Goal: Task Accomplishment & Management: Use online tool/utility

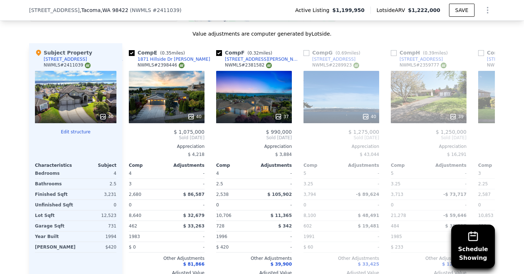
scroll to position [0, 357]
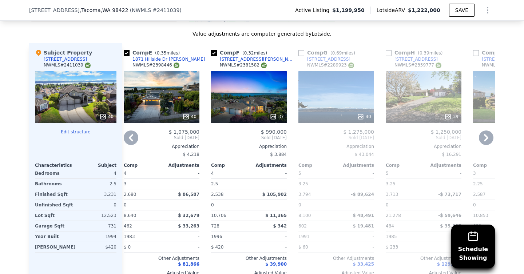
click at [256, 99] on div "37" at bounding box center [249, 97] width 76 height 52
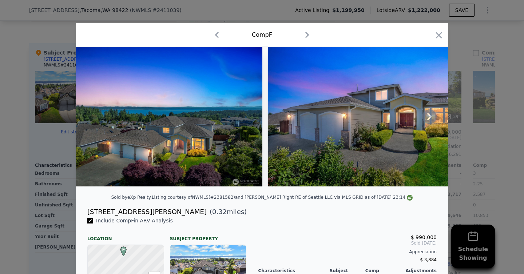
click at [428, 115] on icon at bounding box center [429, 116] width 4 height 7
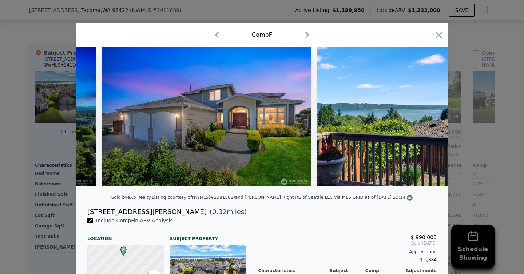
click at [428, 115] on img at bounding box center [422, 117] width 210 height 140
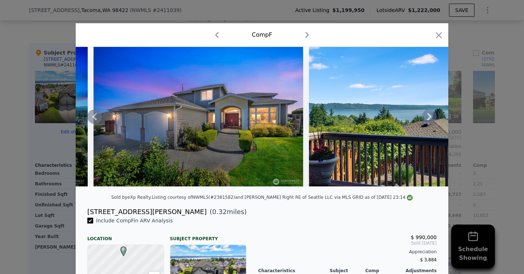
click at [429, 118] on icon at bounding box center [429, 116] width 4 height 7
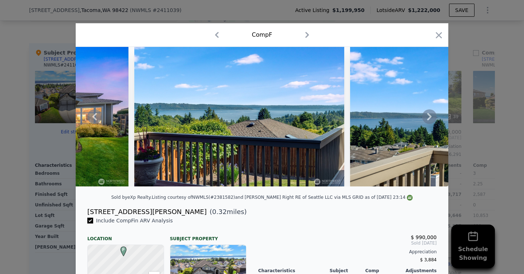
click at [429, 118] on icon at bounding box center [429, 116] width 4 height 7
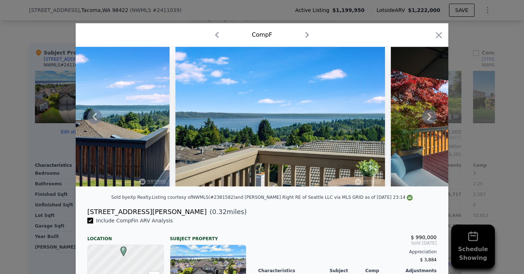
click at [429, 118] on icon at bounding box center [429, 116] width 4 height 7
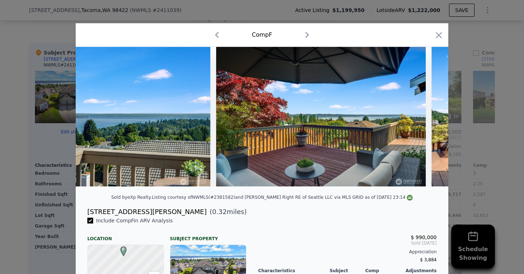
click at [429, 118] on div at bounding box center [262, 117] width 373 height 140
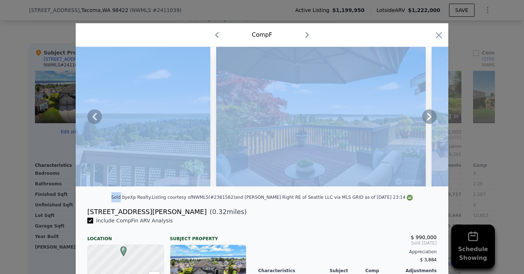
click at [429, 118] on icon at bounding box center [429, 116] width 4 height 7
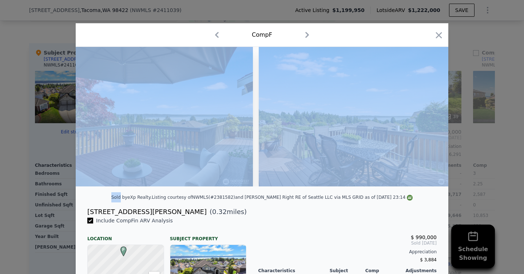
scroll to position [0, 873]
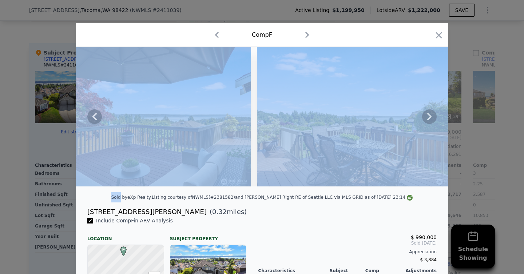
click at [429, 118] on icon at bounding box center [429, 116] width 4 height 7
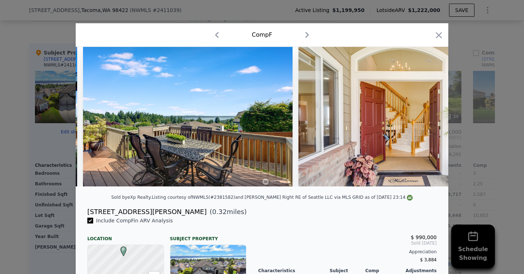
click at [384, 170] on img at bounding box center [403, 117] width 210 height 140
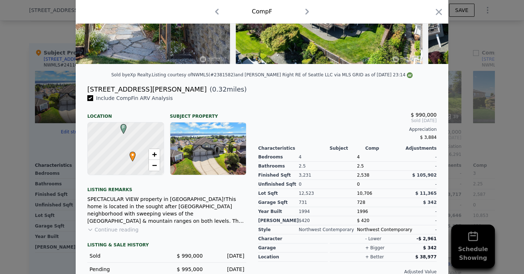
scroll to position [129, 0]
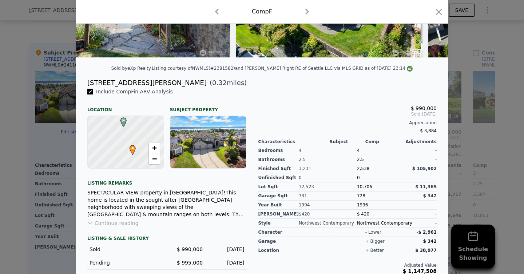
click at [132, 135] on div at bounding box center [128, 142] width 97 height 63
click at [157, 149] on span "+" at bounding box center [154, 147] width 5 height 9
drag, startPoint x: 130, startPoint y: 145, endPoint x: 136, endPoint y: 162, distance: 18.1
click at [136, 162] on div at bounding box center [128, 142] width 97 height 63
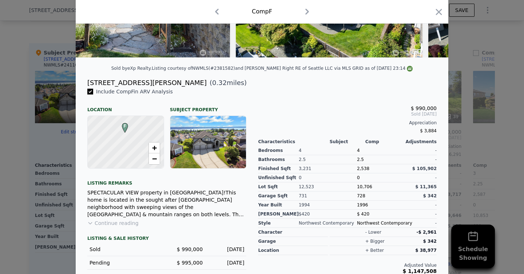
click at [135, 144] on div at bounding box center [128, 142] width 97 height 63
click at [157, 144] on span "+" at bounding box center [154, 147] width 5 height 9
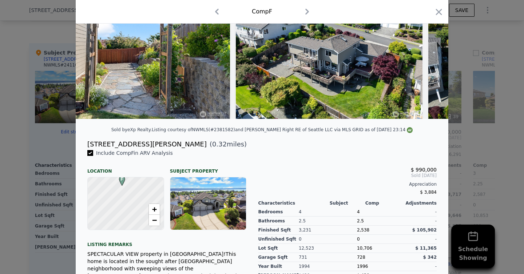
scroll to position [57, 0]
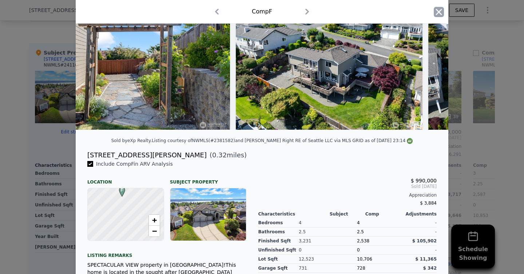
click at [440, 13] on icon "button" at bounding box center [439, 12] width 6 height 6
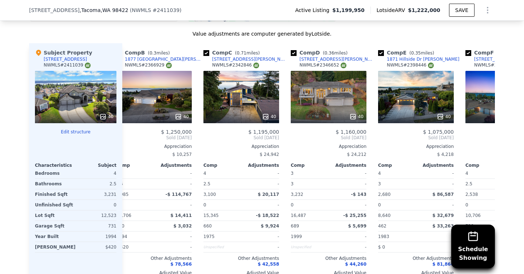
scroll to position [0, 51]
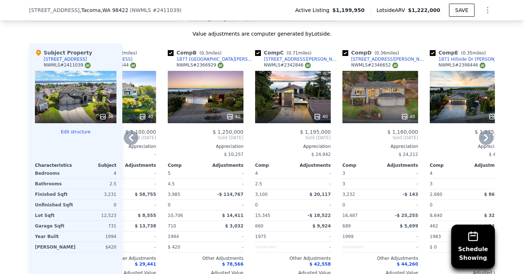
click at [304, 112] on div at bounding box center [293, 116] width 76 height 13
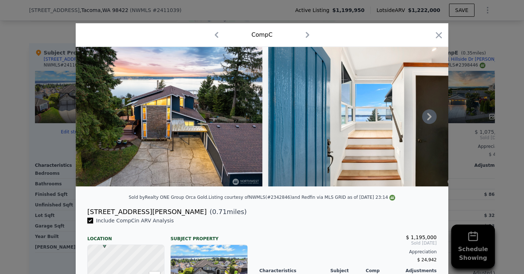
click at [432, 112] on icon at bounding box center [429, 117] width 15 height 15
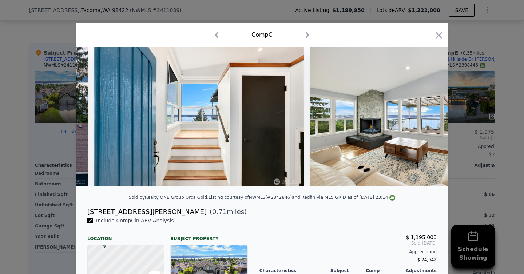
click at [431, 114] on img at bounding box center [415, 117] width 210 height 140
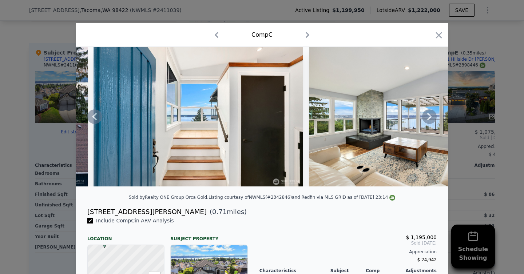
click at [432, 115] on icon at bounding box center [429, 117] width 15 height 15
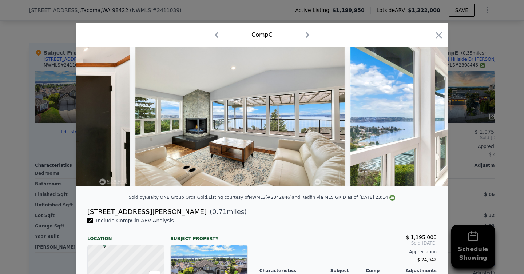
scroll to position [0, 349]
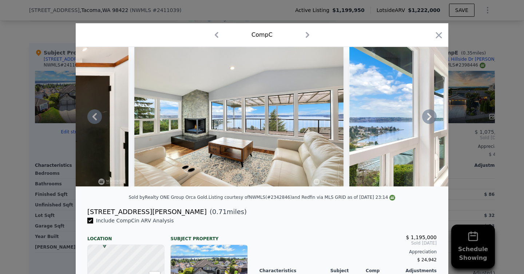
click at [122, 158] on img at bounding box center [24, 117] width 210 height 140
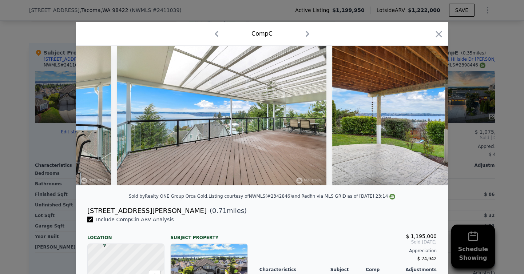
scroll to position [71, 0]
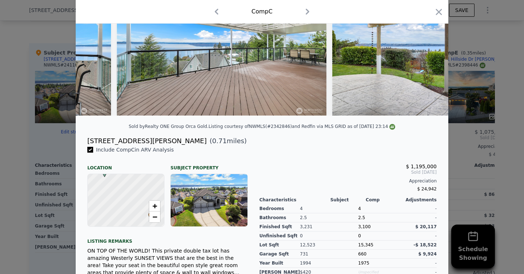
click at [133, 221] on div at bounding box center [128, 200] width 97 height 63
click at [157, 217] on span "−" at bounding box center [154, 217] width 5 height 9
drag, startPoint x: 144, startPoint y: 216, endPoint x: 139, endPoint y: 212, distance: 7.0
click at [139, 212] on div at bounding box center [128, 200] width 97 height 63
click at [437, 11] on icon "button" at bounding box center [439, 12] width 10 height 10
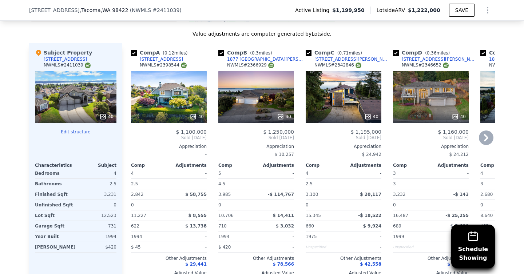
click at [186, 106] on div "40" at bounding box center [169, 97] width 76 height 52
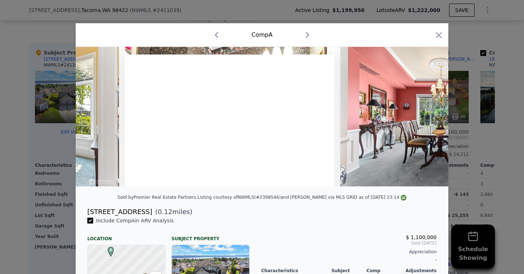
scroll to position [0, 1966]
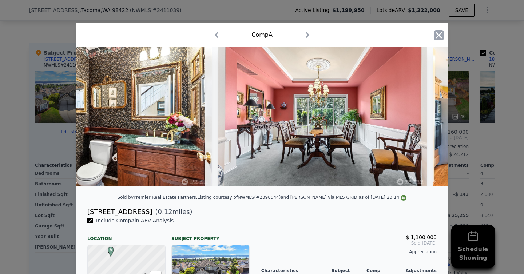
click at [437, 37] on icon "button" at bounding box center [439, 35] width 6 height 6
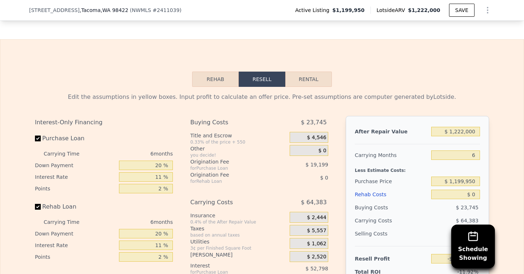
scroll to position [1036, 0]
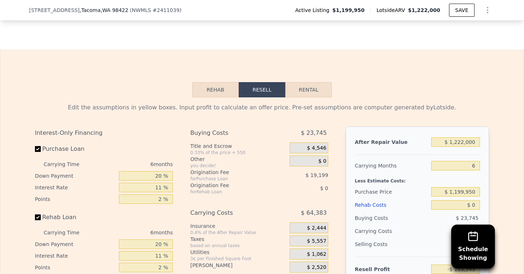
click at [47, 219] on label "Rehab Loan" at bounding box center [75, 217] width 81 height 13
click at [41, 219] on input "Rehab Loan" at bounding box center [38, 218] width 6 height 6
checkbox input "false"
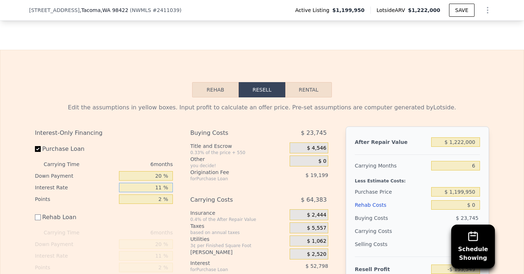
click at [152, 188] on input "11 %" at bounding box center [146, 187] width 54 height 9
type input "5. %"
type input "-$ 124,749"
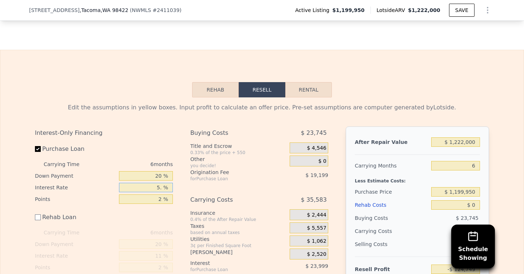
type input "5.5 %"
type input "-$ 127,149"
type input "5.5 %"
click at [262, 197] on div "Carrying Costs" at bounding box center [230, 200] width 81 height 13
click at [157, 203] on input "2 %" at bounding box center [146, 199] width 54 height 9
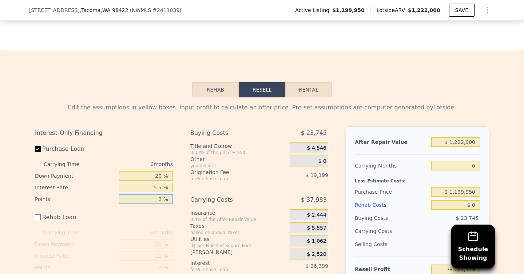
click at [157, 203] on input "2 %" at bounding box center [146, 199] width 54 height 9
type input "0 %"
type input "-$ 107,950"
type input "0 %"
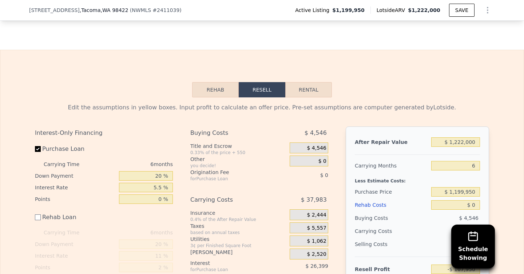
click at [249, 170] on div "Origination Fee" at bounding box center [230, 172] width 81 height 7
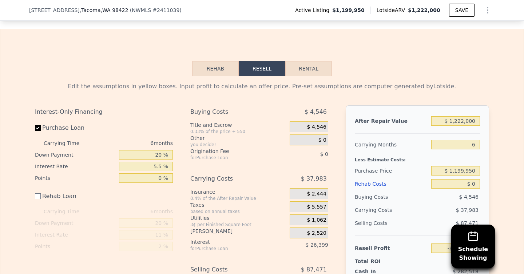
scroll to position [1081, 0]
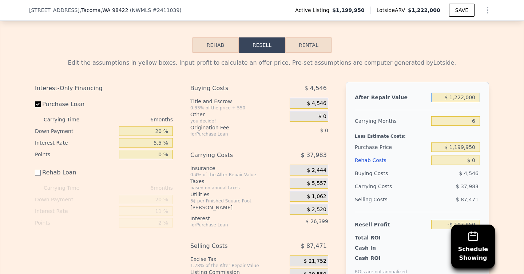
click at [453, 94] on input "$ 1,222,000" at bounding box center [455, 97] width 49 height 9
type input "$ 1"
type input "-$ 1,240,584"
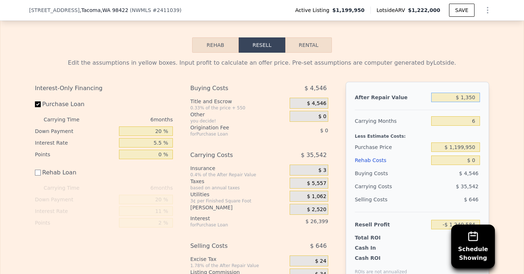
type input "$ 13,500"
type input "-$ 1,228,073"
type input "$ 135,000"
type input "-$ 1,115,458"
type input "$ 1,350,000"
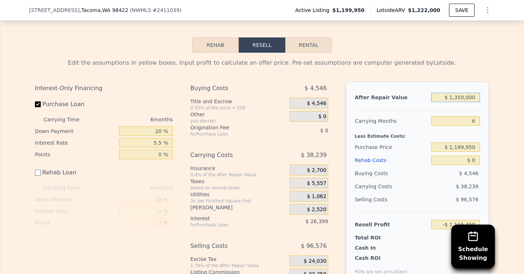
type input "$ 10,689"
type input "$ 1,350,000"
click at [436, 119] on input "6" at bounding box center [455, 120] width 49 height 9
click at [393, 138] on div "Less Estimate Costs:" at bounding box center [417, 134] width 125 height 13
click at [413, 124] on div "Carrying Months" at bounding box center [392, 121] width 74 height 13
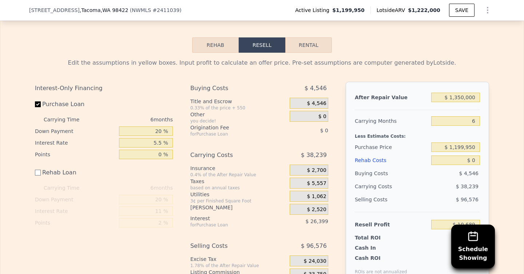
click at [464, 126] on div "6" at bounding box center [455, 121] width 49 height 13
click at [466, 118] on input "6" at bounding box center [455, 120] width 49 height 9
type input "0"
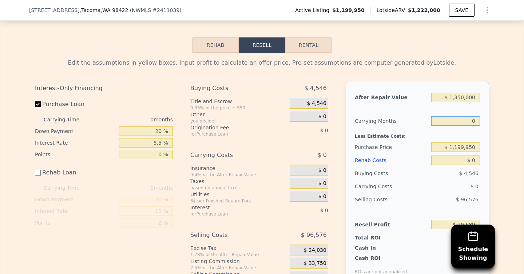
type input "$ 48,928"
type input "0"
click at [467, 145] on input "$ 1,199,950" at bounding box center [455, 147] width 49 height 9
click at [467, 146] on input "$ 1,199,950" at bounding box center [455, 147] width 49 height 9
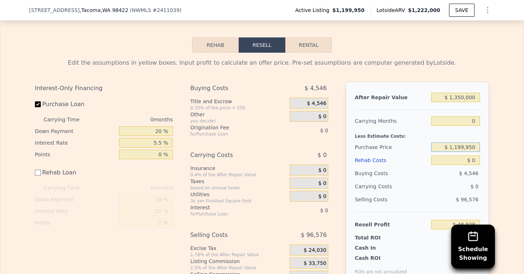
click at [467, 146] on input "$ 1,199,950" at bounding box center [455, 147] width 49 height 9
type input "$ 1,125,000"
click at [415, 155] on div "Rehab Costs" at bounding box center [392, 160] width 74 height 13
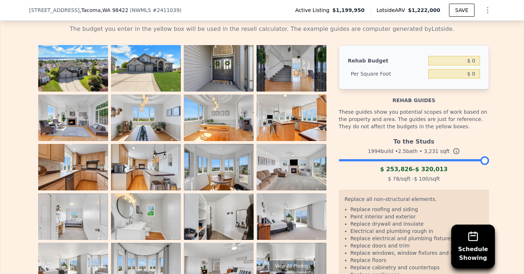
scroll to position [1112, 0]
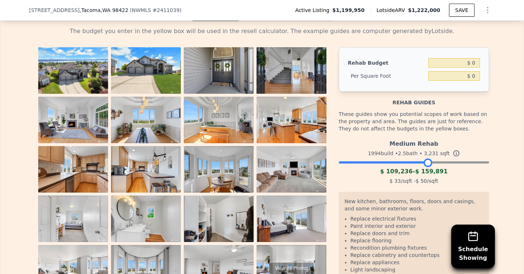
drag, startPoint x: 484, startPoint y: 163, endPoint x: 428, endPoint y: 163, distance: 56.4
click at [428, 163] on div at bounding box center [428, 163] width 9 height 9
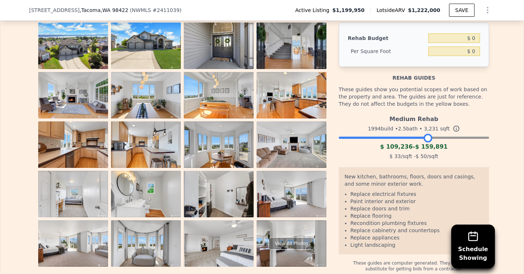
scroll to position [1130, 0]
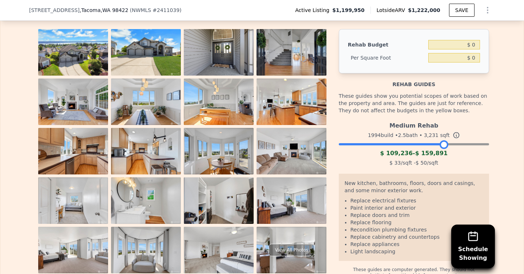
drag, startPoint x: 428, startPoint y: 144, endPoint x: 448, endPoint y: 142, distance: 20.5
click at [448, 142] on div at bounding box center [444, 144] width 9 height 9
drag, startPoint x: 449, startPoint y: 141, endPoint x: 437, endPoint y: 141, distance: 12.7
click at [437, 141] on div at bounding box center [440, 144] width 9 height 9
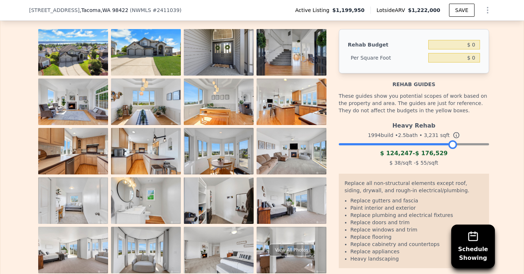
drag, startPoint x: 437, startPoint y: 141, endPoint x: 452, endPoint y: 148, distance: 16.9
click at [452, 148] on div at bounding box center [452, 144] width 9 height 9
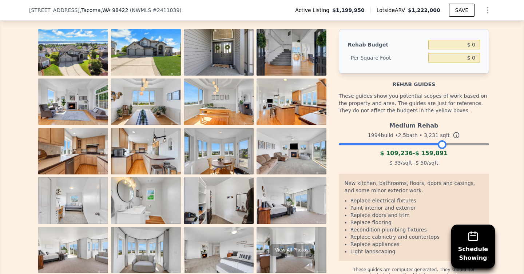
drag, startPoint x: 452, startPoint y: 146, endPoint x: 440, endPoint y: 146, distance: 12.7
click at [440, 146] on div at bounding box center [442, 144] width 9 height 9
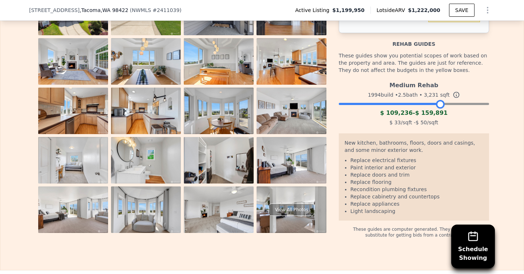
scroll to position [1173, 0]
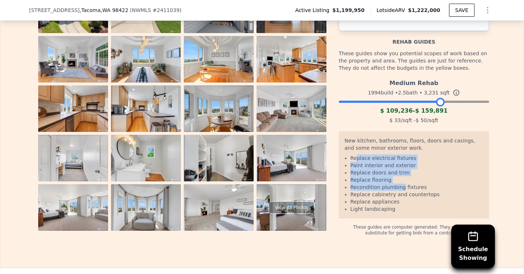
drag, startPoint x: 355, startPoint y: 160, endPoint x: 401, endPoint y: 190, distance: 54.6
click at [401, 189] on ul "Replace electrical fixtures Paint interior and exterior Replace doors and trim …" at bounding box center [414, 184] width 139 height 58
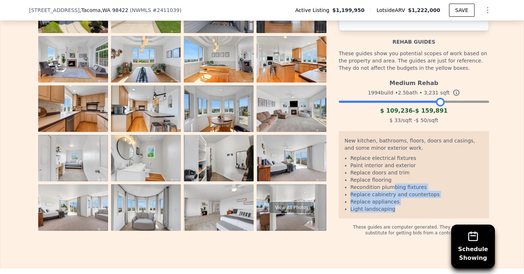
drag, startPoint x: 400, startPoint y: 207, endPoint x: 391, endPoint y: 190, distance: 19.7
click at [391, 190] on ul "Replace electrical fixtures Paint interior and exterior Replace doors and trim …" at bounding box center [414, 184] width 139 height 58
click at [391, 190] on li "Recondition plumbing fixtures" at bounding box center [416, 187] width 133 height 7
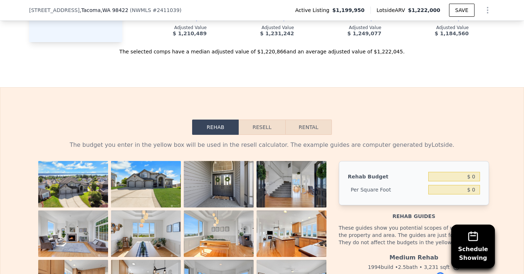
scroll to position [1005, 0]
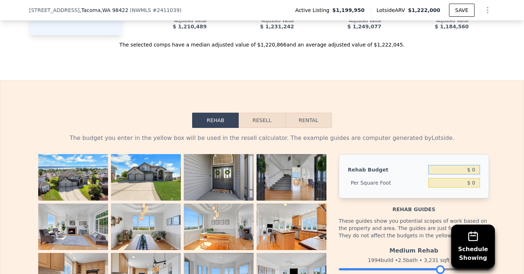
click at [441, 169] on input "$ 0" at bounding box center [454, 169] width 52 height 9
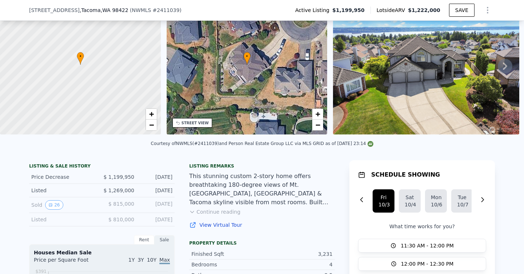
scroll to position [44, 0]
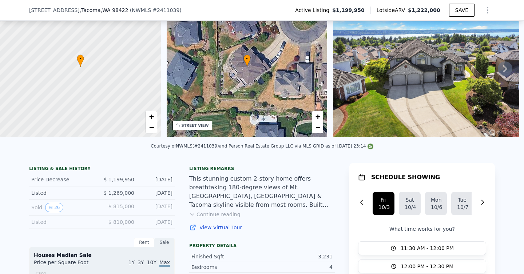
click at [222, 227] on link "View Virtual Tour" at bounding box center [262, 227] width 146 height 7
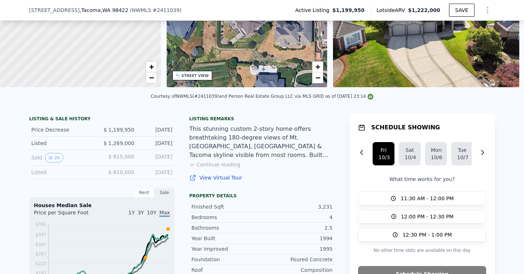
scroll to position [120, 0]
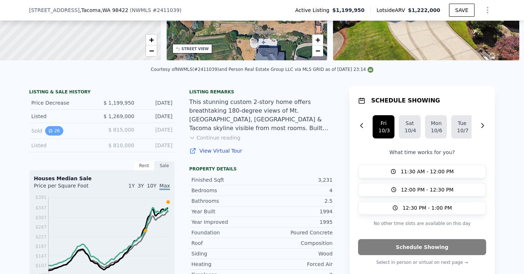
click at [51, 130] on icon "View historical data" at bounding box center [50, 131] width 4 height 4
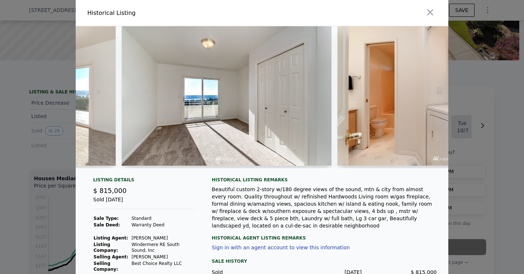
scroll to position [0, 2133]
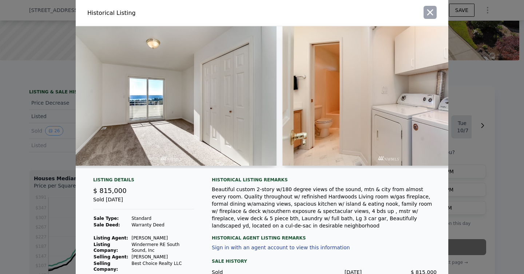
click at [427, 15] on icon "button" at bounding box center [430, 12] width 10 height 10
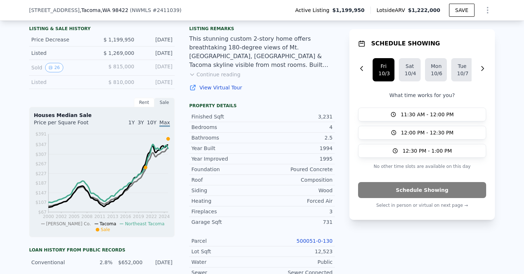
scroll to position [201, 0]
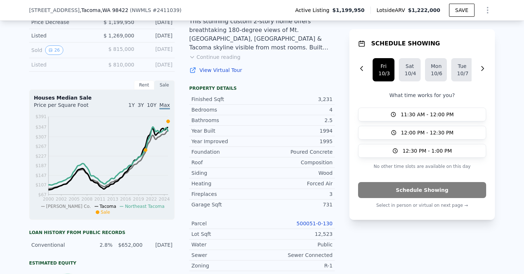
click at [142, 87] on div "Rent" at bounding box center [144, 84] width 20 height 9
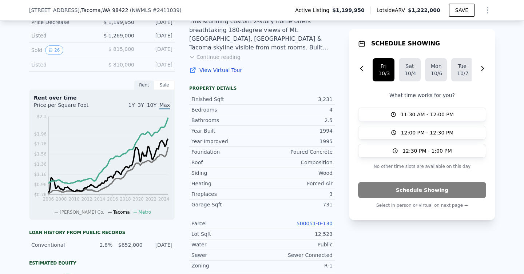
click at [167, 86] on div "Sale" at bounding box center [164, 84] width 20 height 9
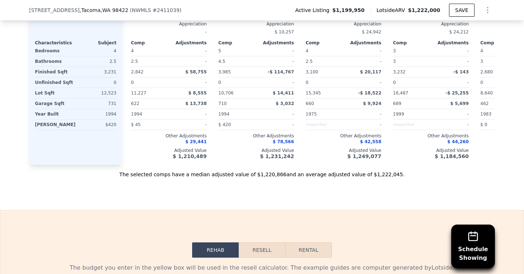
scroll to position [960, 0]
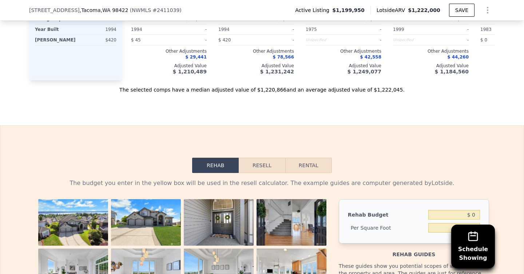
click at [297, 163] on button "Rental" at bounding box center [308, 165] width 47 height 15
select select "30"
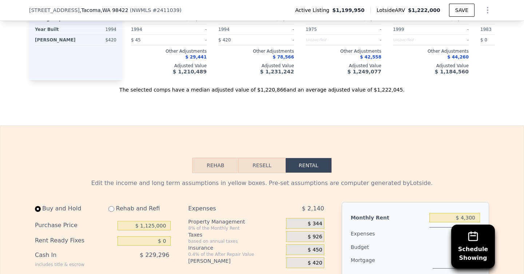
click at [259, 161] on button "Resell" at bounding box center [262, 165] width 46 height 15
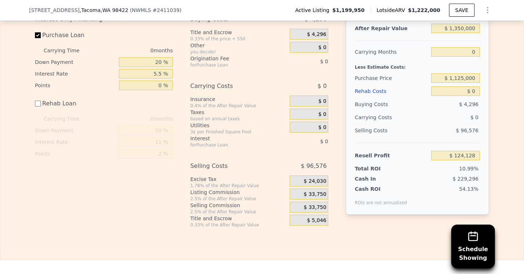
scroll to position [1097, 0]
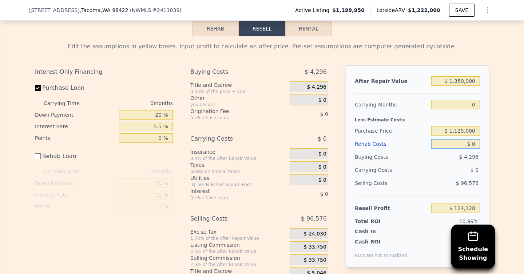
click at [458, 146] on input "$ 0" at bounding box center [455, 143] width 49 height 9
type input "$ 10"
type input "$ 124,118"
type input "$ 1,500"
type input "$ 122,628"
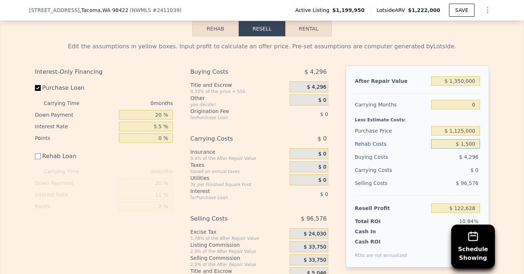
type input "$ 15,000"
type input "$ 109,128"
type input "$ 150,000"
type input "-$ 25,872"
type input "$ 1,500"
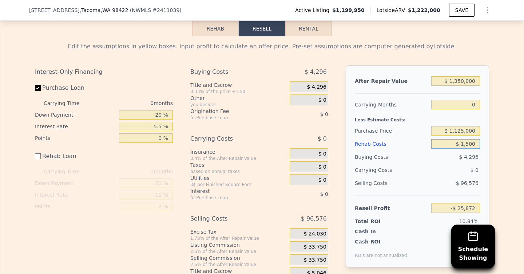
type input "$ 122,628"
type input "$ 150"
type input "$ 123,978"
type input "$ 10"
type input "$ 124,118"
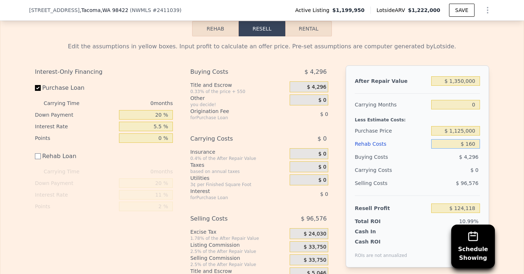
type input "$ 1,600"
type input "$ 122,528"
type input "$ 16,000"
type input "$ 108,128"
type input "$ 160,000"
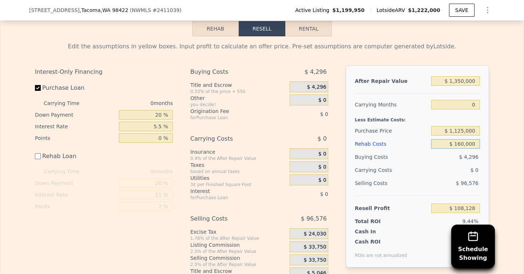
type input "-$ 35,872"
click at [407, 185] on div "Selling Costs" at bounding box center [392, 183] width 74 height 13
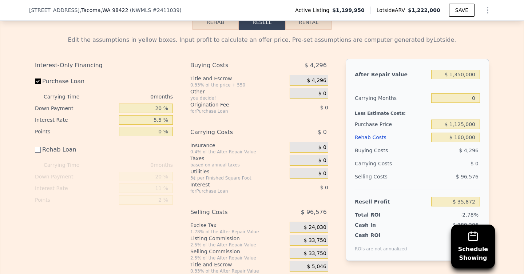
scroll to position [1112, 0]
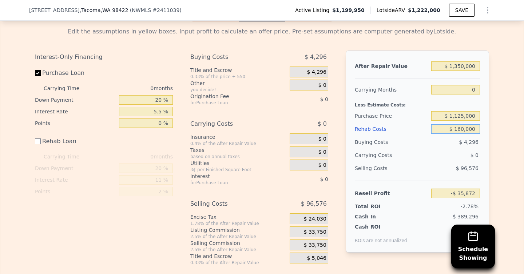
click at [459, 129] on input "$ 160,000" at bounding box center [455, 128] width 49 height 9
type input "$ 140"
type input "$ 123,988"
type input "$ 1,400"
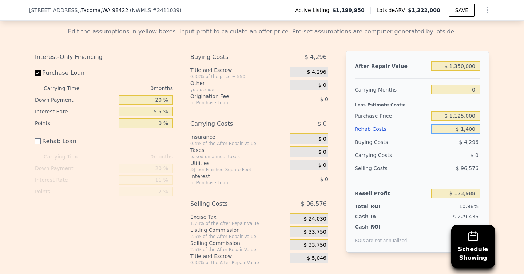
type input "$ 122,728"
type input "$ 14,000"
type input "$ 110,128"
type input "$ 140,000"
type input "-$ 15,872"
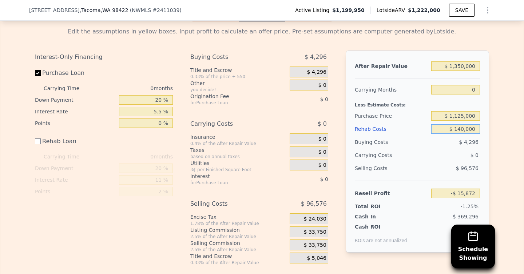
type input "$ 14,000"
type input "$ 110,128"
type input "$ 1,400"
type input "$ 122,728"
type input "$ 140"
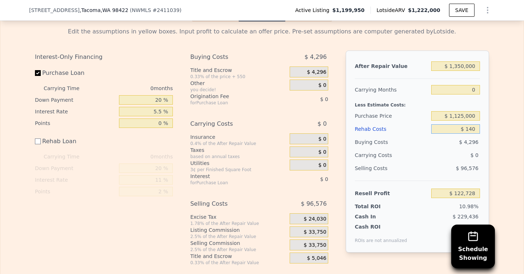
type input "$ 123,988"
type input "$ 14"
type input "$ 124,114"
type input "$ 143"
type input "$ 123,985"
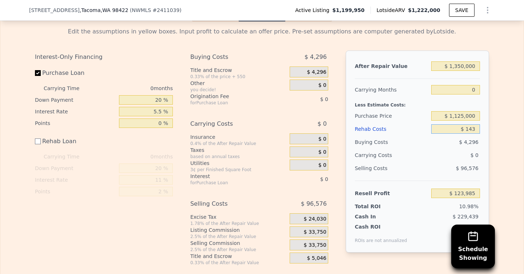
type input "$ 14"
type input "$ 124,114"
type input "$ 130"
type input "$ 123,998"
type input "$ 1,300"
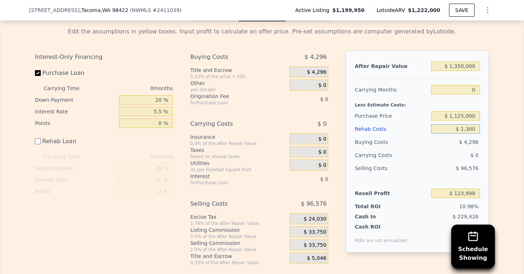
type input "$ 122,828"
type input "$ 13,000"
type input "$ 111,128"
type input "$ 130,000"
type input "-$ 5,872"
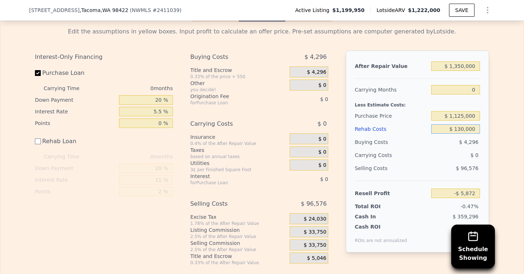
type input "$ 130,000"
click at [449, 158] on div "$ 0" at bounding box center [441, 155] width 77 height 13
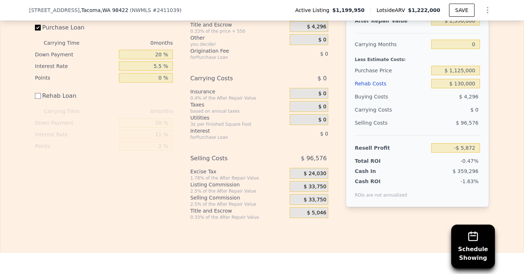
scroll to position [1156, 0]
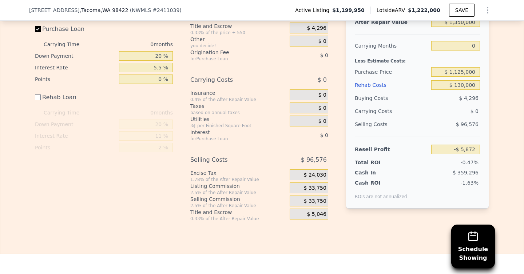
click at [411, 235] on div "Rehab Resell Rental Edit the assumptions in yellow boxes. Input profit to calcu…" at bounding box center [262, 92] width 524 height 325
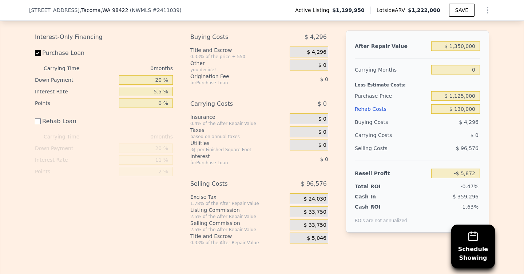
scroll to position [1134, 0]
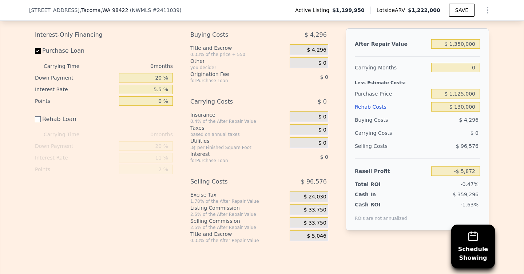
click at [451, 213] on div "-1.63%" at bounding box center [445, 211] width 70 height 20
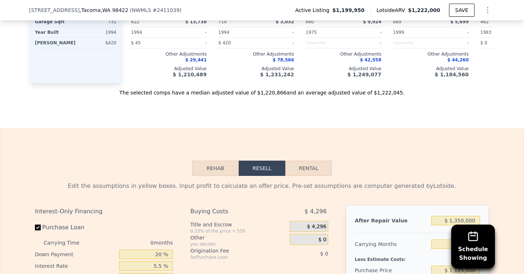
scroll to position [955, 0]
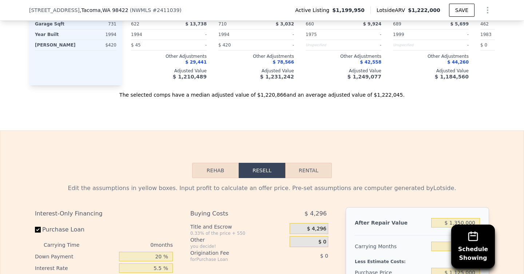
click at [212, 167] on button "Rehab" at bounding box center [215, 170] width 47 height 15
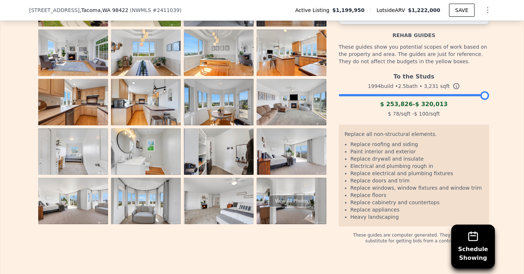
scroll to position [1174, 0]
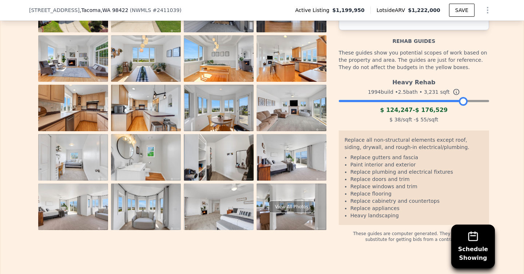
drag, startPoint x: 484, startPoint y: 98, endPoint x: 463, endPoint y: 98, distance: 21.1
click at [463, 98] on div at bounding box center [463, 101] width 9 height 9
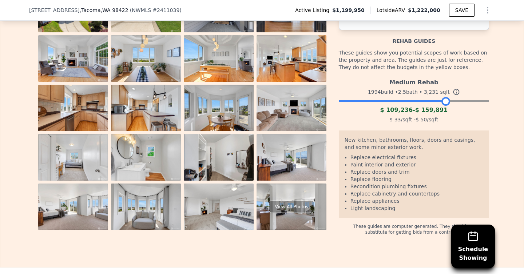
drag, startPoint x: 462, startPoint y: 100, endPoint x: 444, endPoint y: 98, distance: 18.0
click at [444, 98] on div at bounding box center [445, 101] width 9 height 9
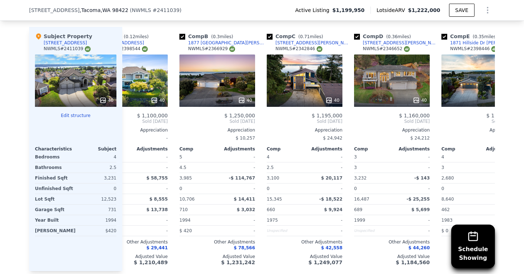
scroll to position [0, 0]
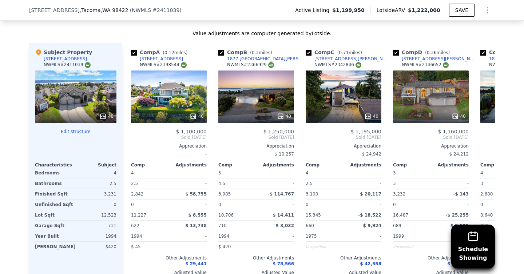
scroll to position [752, 0]
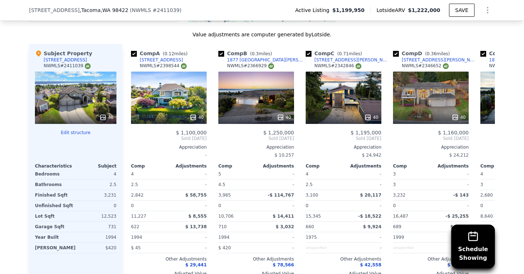
click at [103, 108] on div "40" at bounding box center [76, 98] width 82 height 52
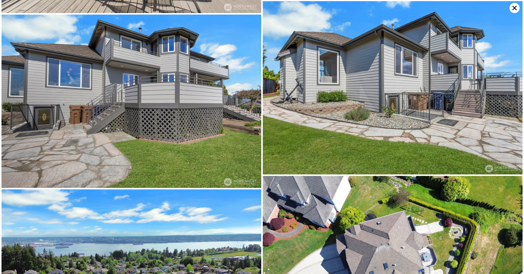
scroll to position [2972, 0]
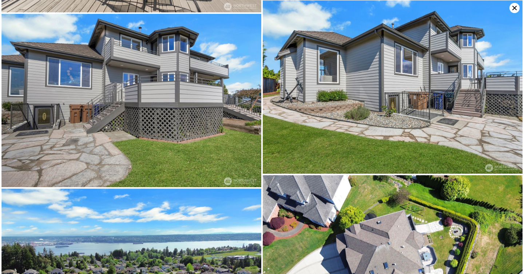
click at [515, 7] on icon at bounding box center [515, 8] width 10 height 10
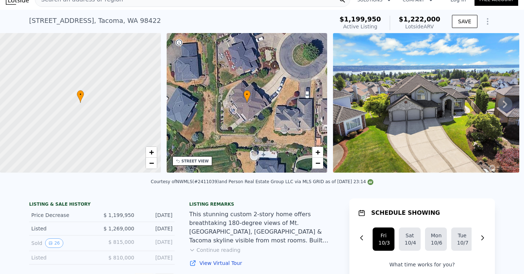
scroll to position [0, 0]
